Goal: Task Accomplishment & Management: Use online tool/utility

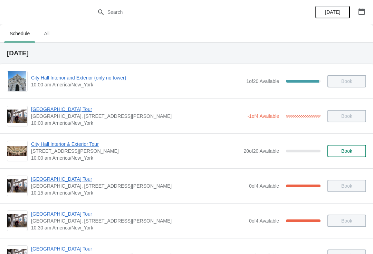
click at [44, 217] on span "[GEOGRAPHIC_DATA] Tour" at bounding box center [138, 214] width 215 height 7
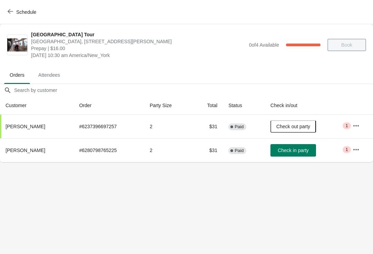
click at [13, 10] on icon "button" at bounding box center [11, 12] width 6 height 6
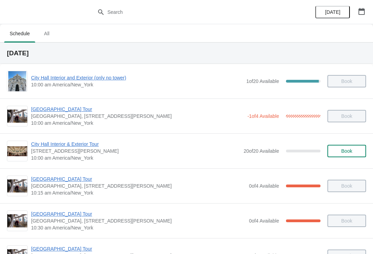
click at [43, 77] on span "City Hall Interior and Exterior (only no tower)" at bounding box center [137, 77] width 212 height 7
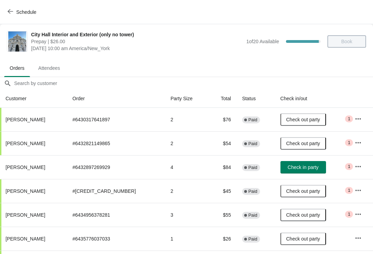
click at [358, 173] on button "button" at bounding box center [358, 166] width 12 height 12
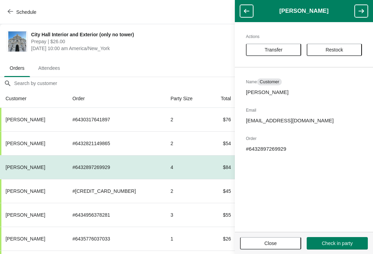
click at [263, 48] on span "Transfer" at bounding box center [273, 50] width 43 height 6
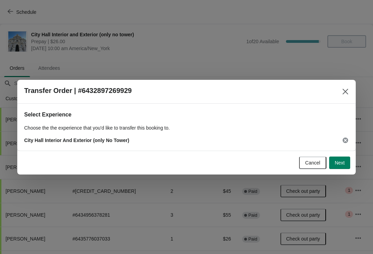
click at [337, 164] on span "Next" at bounding box center [340, 163] width 10 height 6
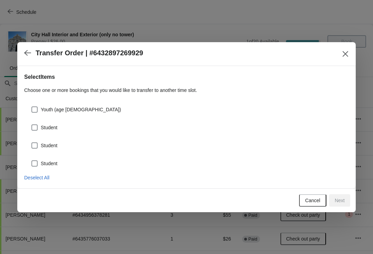
click at [35, 112] on span at bounding box center [34, 109] width 6 height 6
click at [32, 107] on input "Youth (age 5 -18)" at bounding box center [31, 106] width 0 height 0
checkbox input "true"
select select "Youth (age 5 -18)"
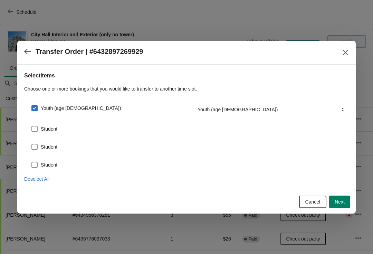
click at [37, 131] on span at bounding box center [34, 129] width 6 height 6
click at [32, 126] on input "Student" at bounding box center [31, 126] width 0 height 0
checkbox input "true"
select select "Student"
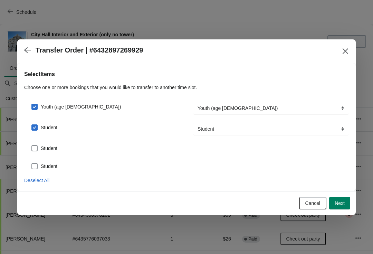
click at [33, 151] on span at bounding box center [34, 148] width 6 height 6
click at [32, 146] on input "Student" at bounding box center [31, 145] width 0 height 0
checkbox input "true"
select select "Student"
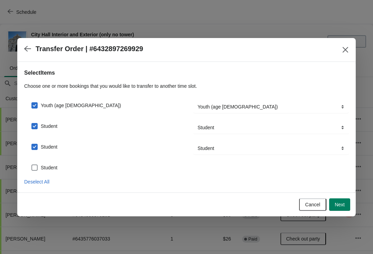
click at [36, 169] on span at bounding box center [34, 168] width 6 height 6
click at [32, 165] on input "Student" at bounding box center [31, 165] width 0 height 0
checkbox input "true"
select select "Student"
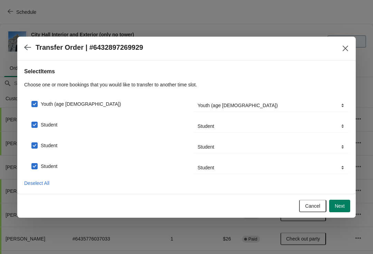
click at [346, 206] on button "Next" at bounding box center [340, 206] width 21 height 12
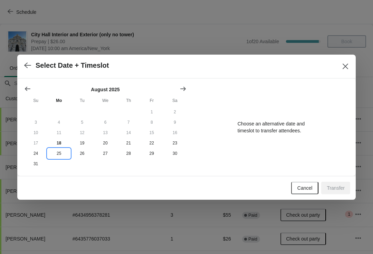
click at [59, 149] on button "25" at bounding box center [58, 153] width 23 height 10
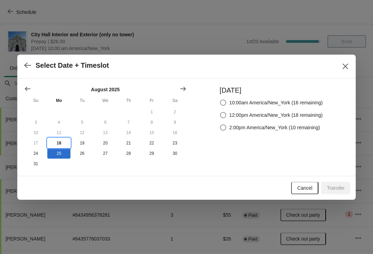
click at [62, 148] on button "18" at bounding box center [58, 143] width 23 height 10
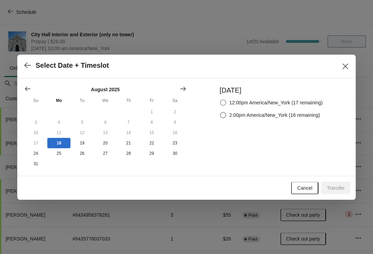
click at [222, 103] on span at bounding box center [223, 103] width 6 height 6
click at [221, 100] on input "12:00pm America/New_York (17 remaining)" at bounding box center [220, 100] width 0 height 0
radio input "true"
click at [333, 191] on span "Transfer" at bounding box center [336, 188] width 18 height 6
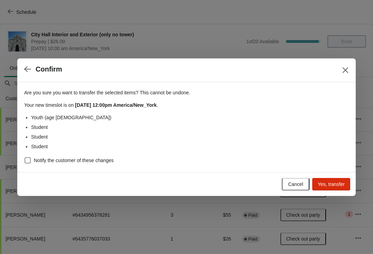
click at [28, 158] on span at bounding box center [28, 160] width 6 height 6
click at [25, 158] on input "Notify the customer of these changes" at bounding box center [25, 157] width 0 height 0
checkbox input "true"
click at [333, 189] on button "Yes, transfer" at bounding box center [332, 184] width 38 height 12
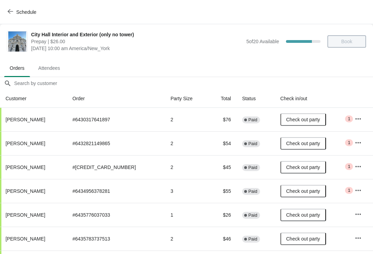
click at [10, 9] on icon "button" at bounding box center [11, 12] width 6 height 6
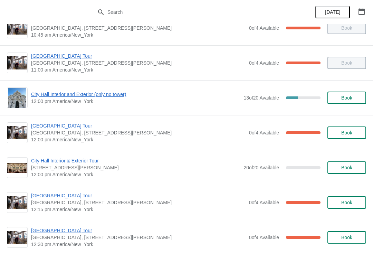
scroll to position [227, 0]
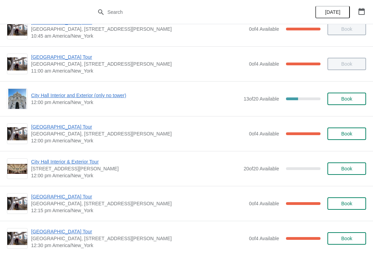
click at [47, 98] on span "City Hall Interior and Exterior (only no tower)" at bounding box center [135, 95] width 209 height 7
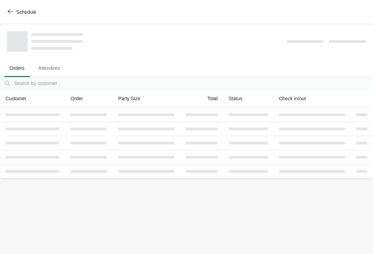
scroll to position [0, 0]
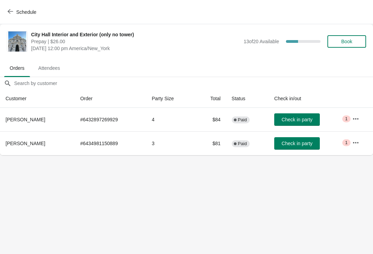
click at [30, 13] on span "Schedule" at bounding box center [26, 12] width 20 height 6
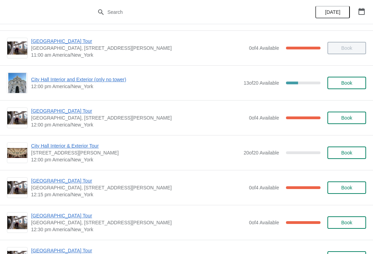
scroll to position [227, 0]
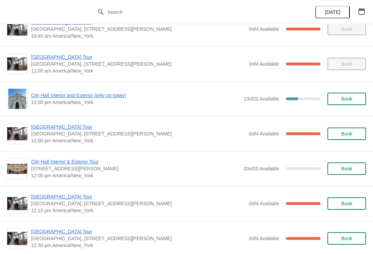
click at [103, 99] on span "City Hall Interior and Exterior (only no tower)" at bounding box center [135, 95] width 209 height 7
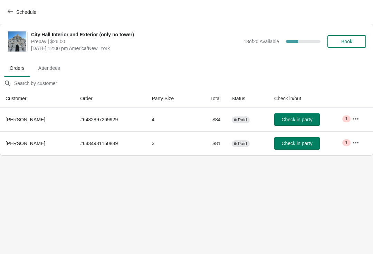
scroll to position [0, 0]
click at [303, 142] on span "Check in party" at bounding box center [297, 144] width 31 height 6
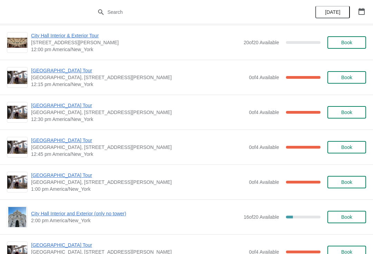
scroll to position [353, 0]
